Goal: Use online tool/utility: Use online tool/utility

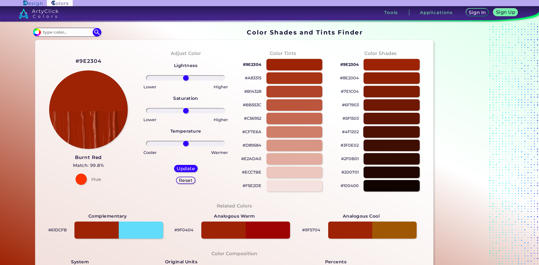
click at [384, 132] on div at bounding box center [391, 132] width 56 height 12
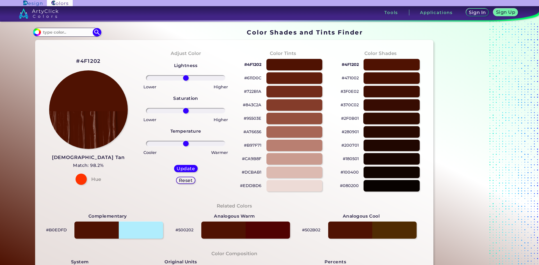
click at [387, 118] on div at bounding box center [391, 119] width 56 height 12
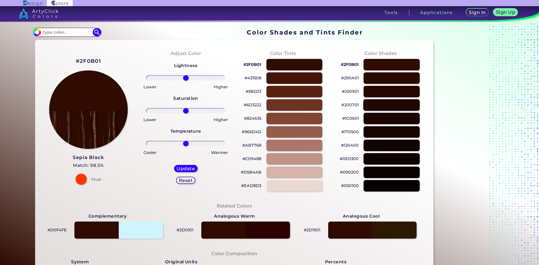
click at [389, 103] on div at bounding box center [391, 105] width 56 height 12
type input "#200701"
